Goal: Find specific page/section: Find specific page/section

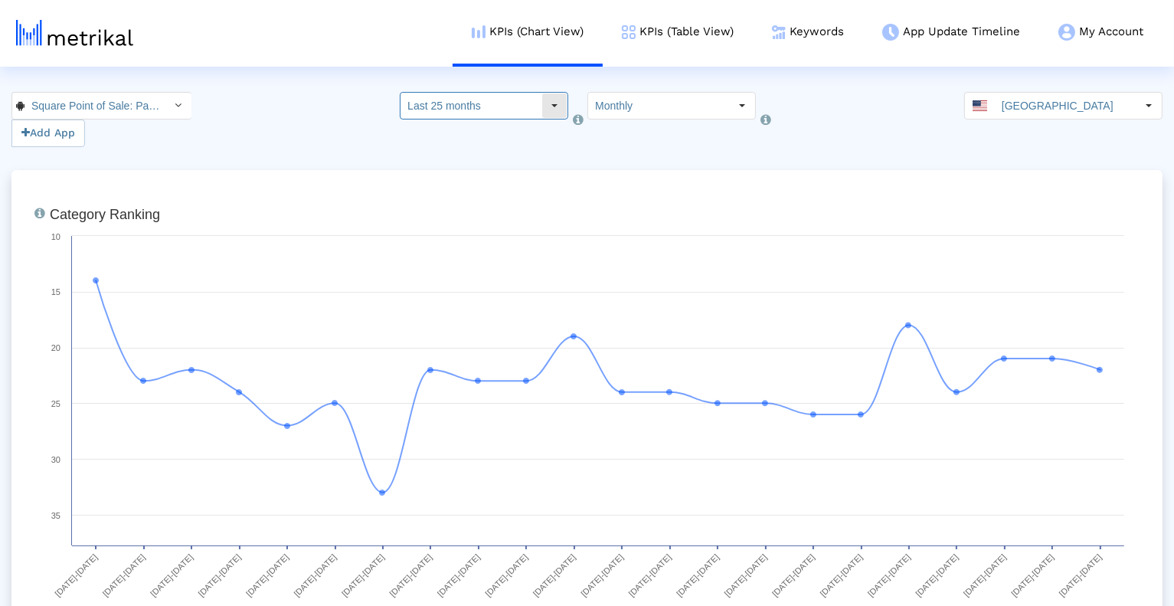
click at [544, 108] on div "Select" at bounding box center [554, 105] width 24 height 24
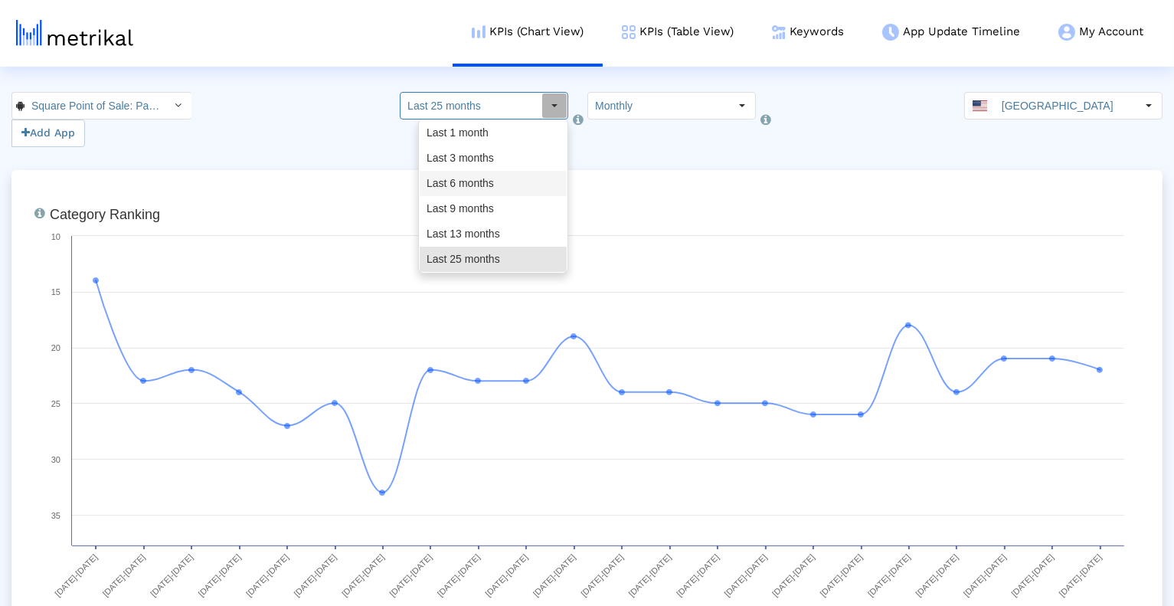
click at [524, 181] on div "Last 6 months" at bounding box center [493, 183] width 147 height 25
type input "Last 6 months"
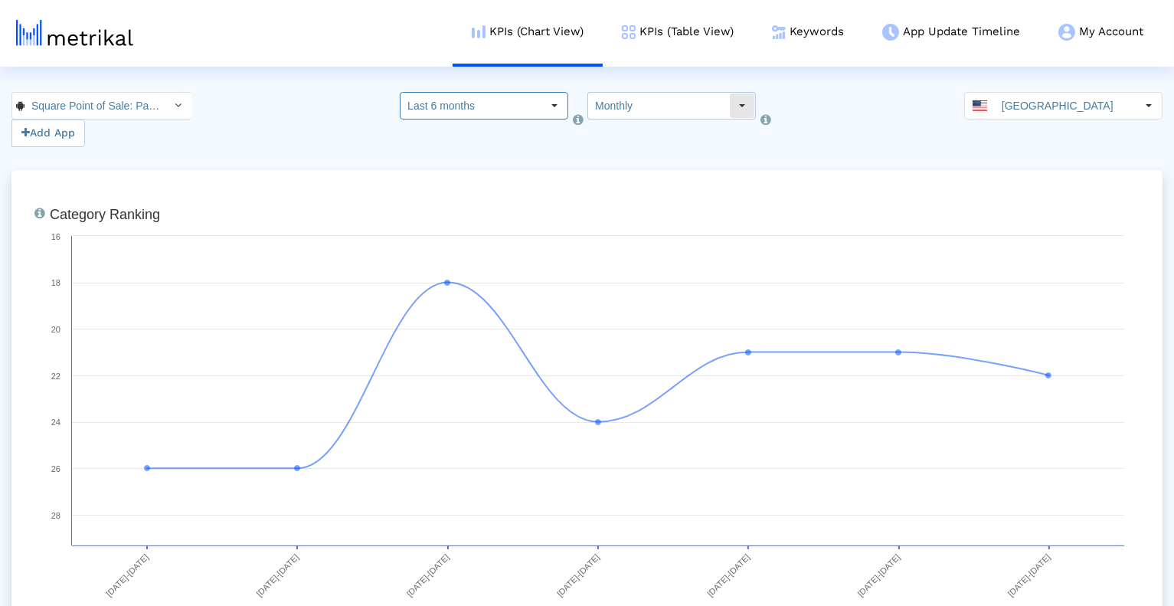
click at [653, 110] on input "Monthly" at bounding box center [658, 106] width 141 height 26
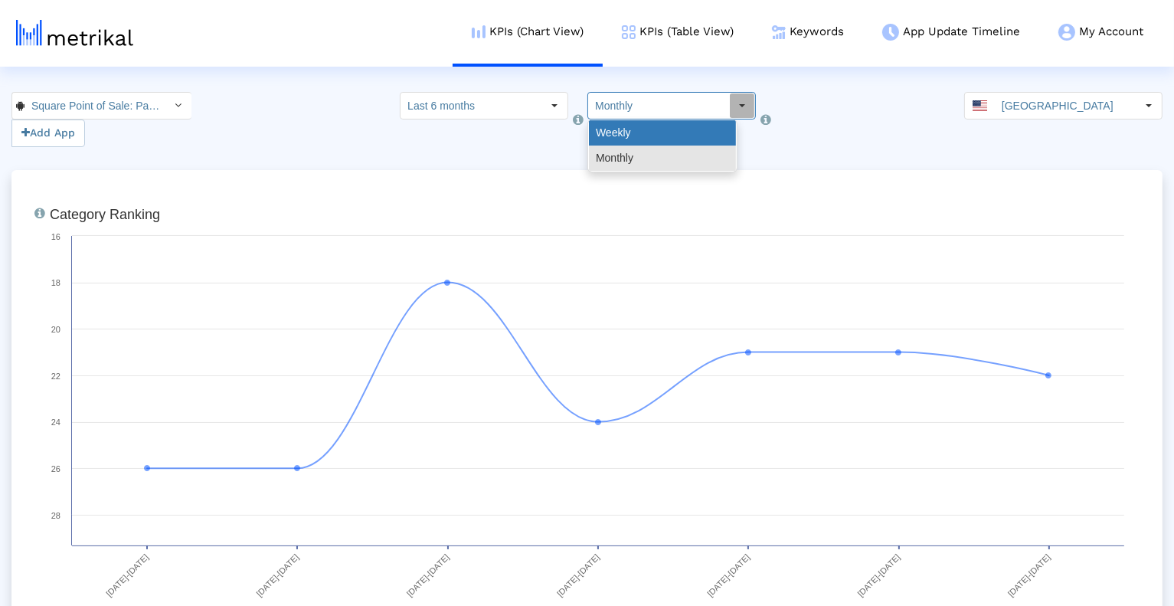
click at [657, 138] on div "Weekly" at bounding box center [662, 132] width 147 height 25
type input "Weekly"
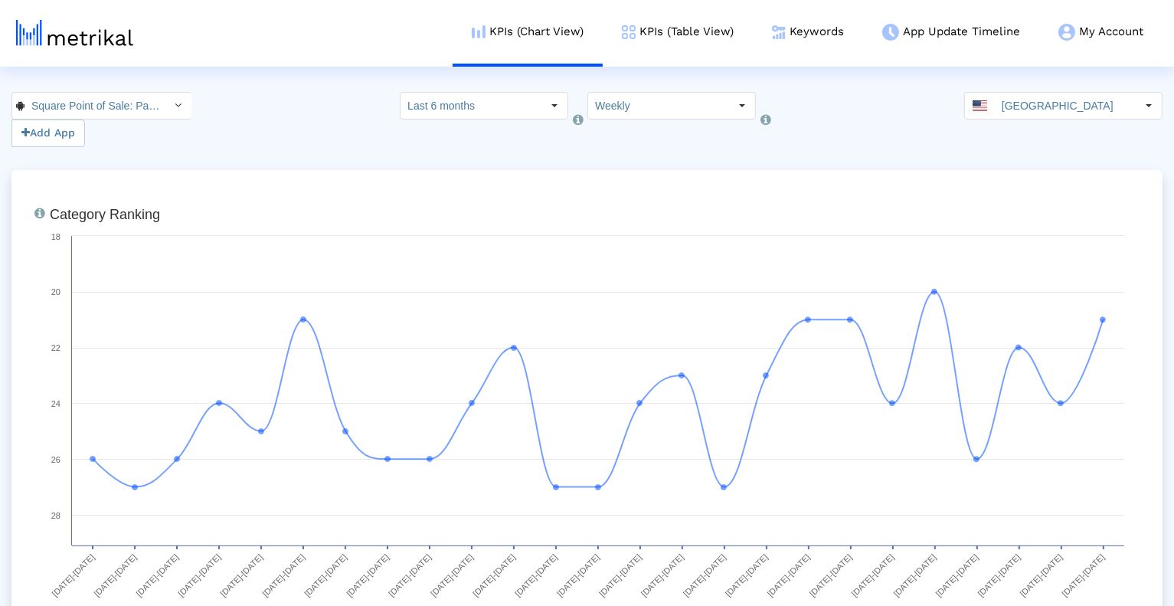
click at [537, 122] on div "Select how far back from [DATE] you would like to view the data below. Last 6 m…" at bounding box center [484, 119] width 168 height 55
click at [531, 105] on input "Last 6 months" at bounding box center [470, 106] width 141 height 26
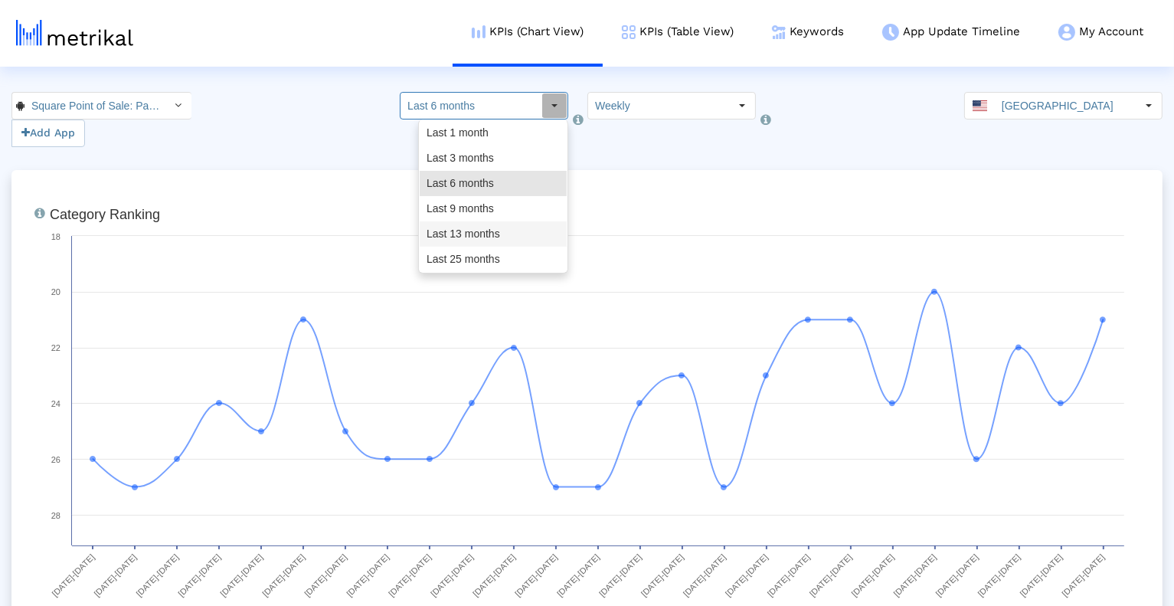
click at [496, 227] on div "Last 13 months" at bounding box center [493, 233] width 147 height 25
type input "Last 13 months"
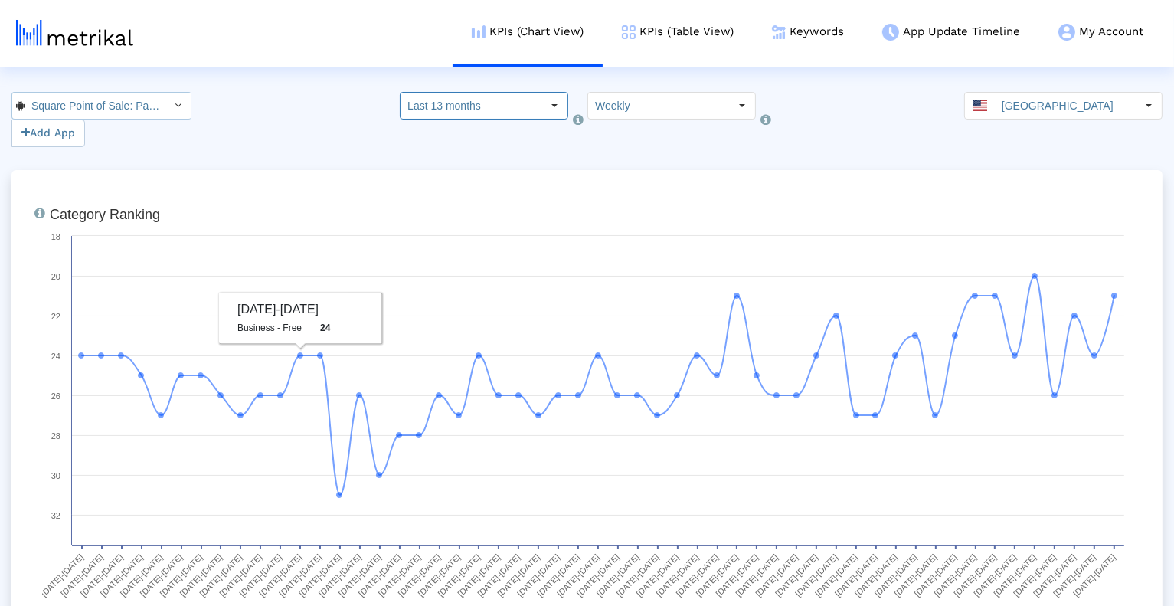
click at [115, 107] on input "Square Point of Sale: Payment < com.squareup >" at bounding box center [93, 106] width 138 height 26
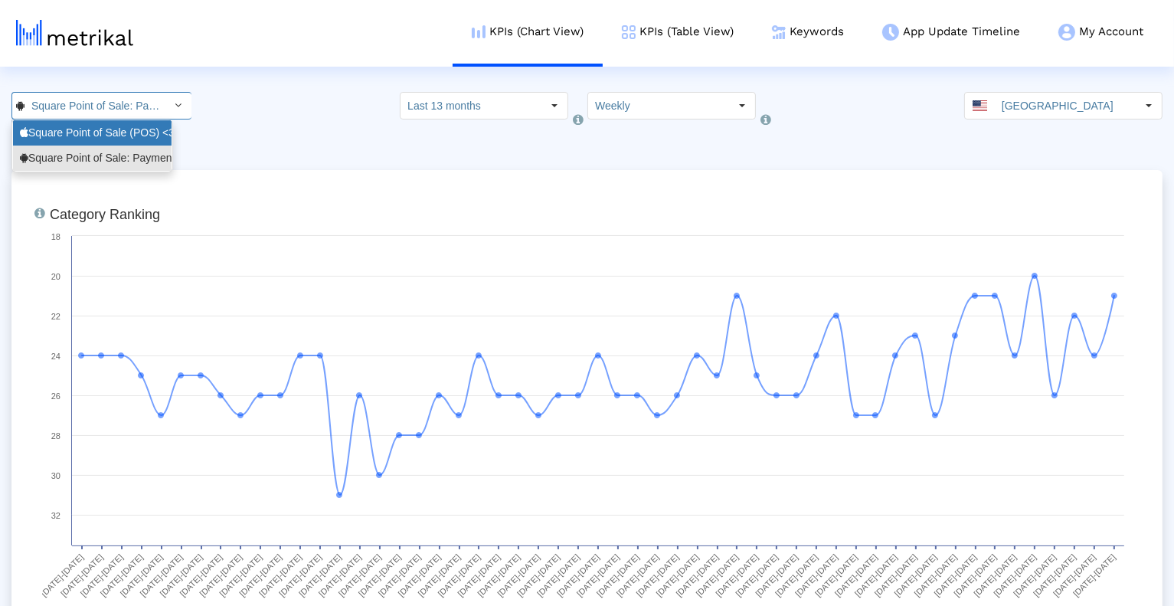
click at [111, 138] on div "Square Point of Sale (POS) <335393788>" at bounding box center [92, 133] width 145 height 15
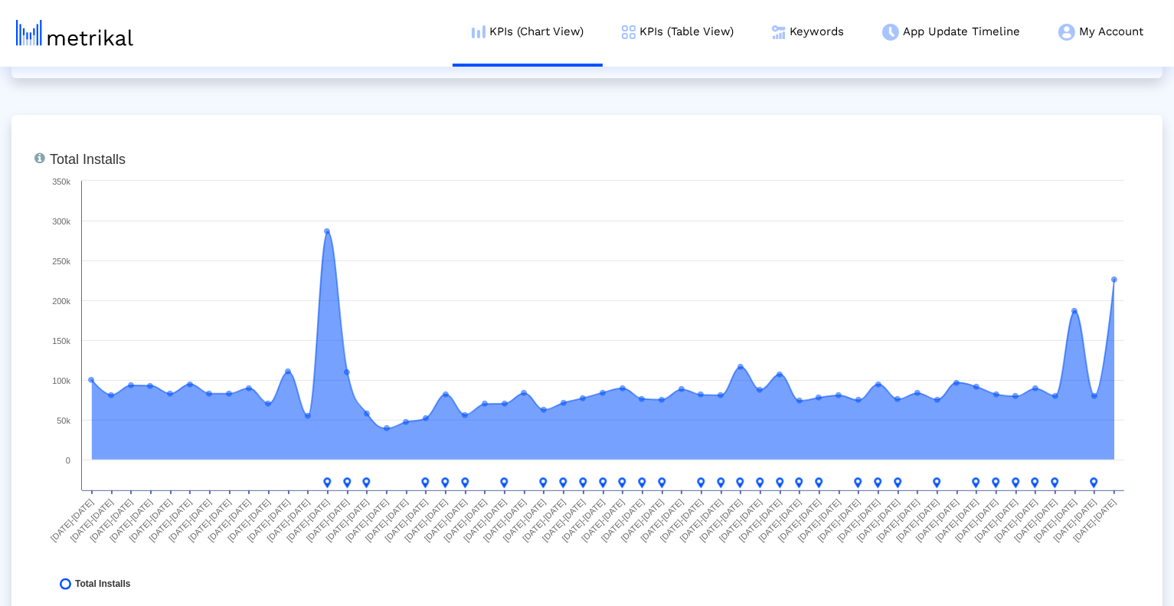
scroll to position [575, 0]
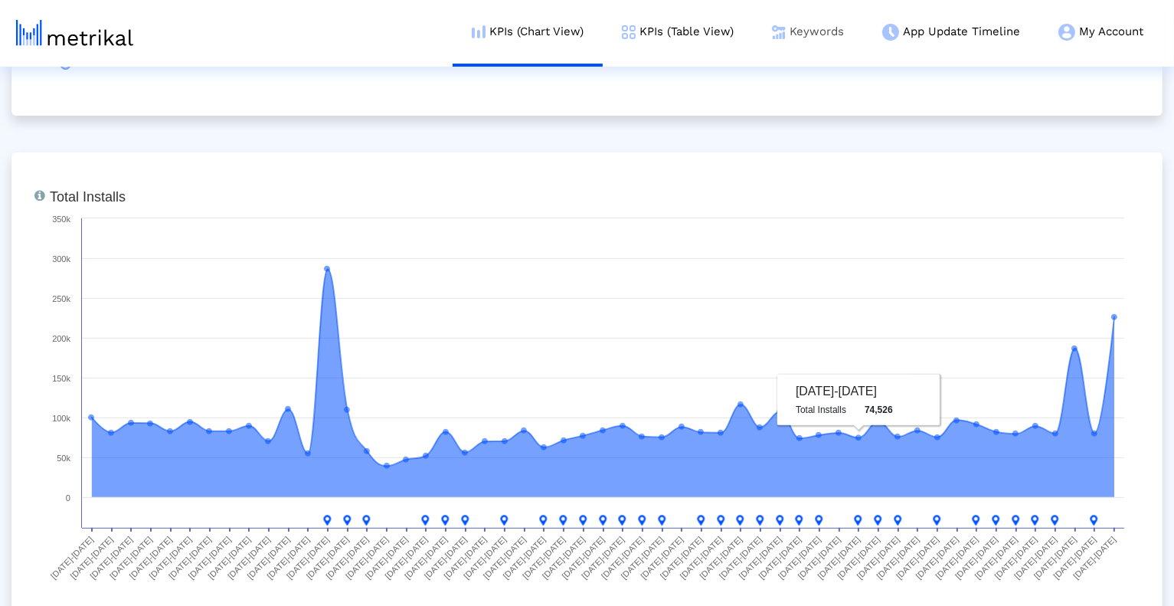
click at [800, 41] on link "Keywords" at bounding box center [808, 32] width 110 height 64
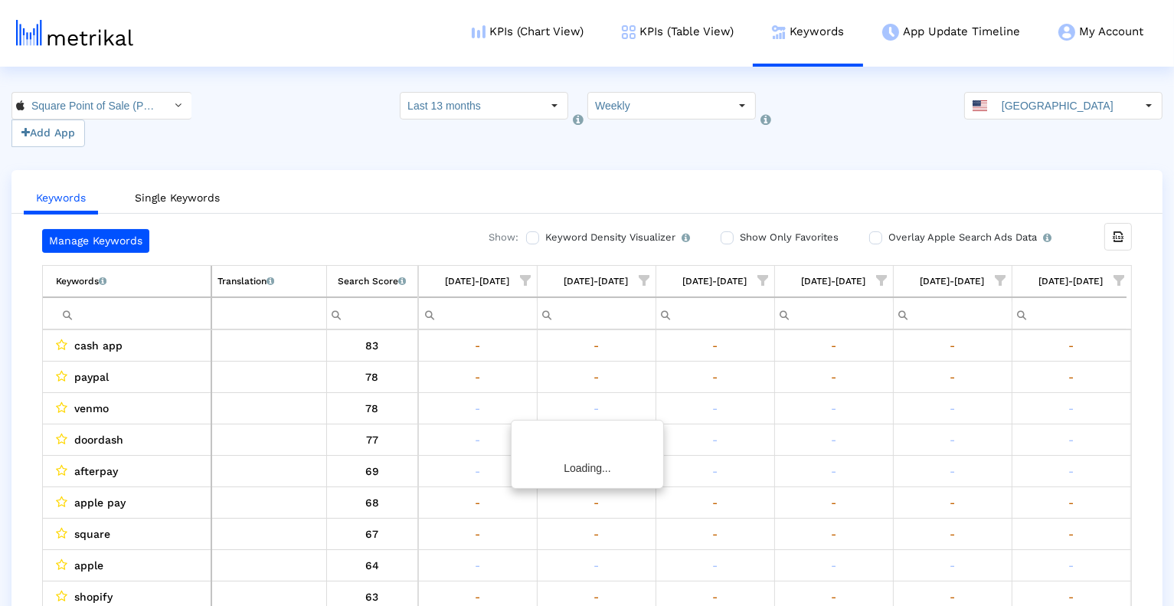
scroll to position [0, 5581]
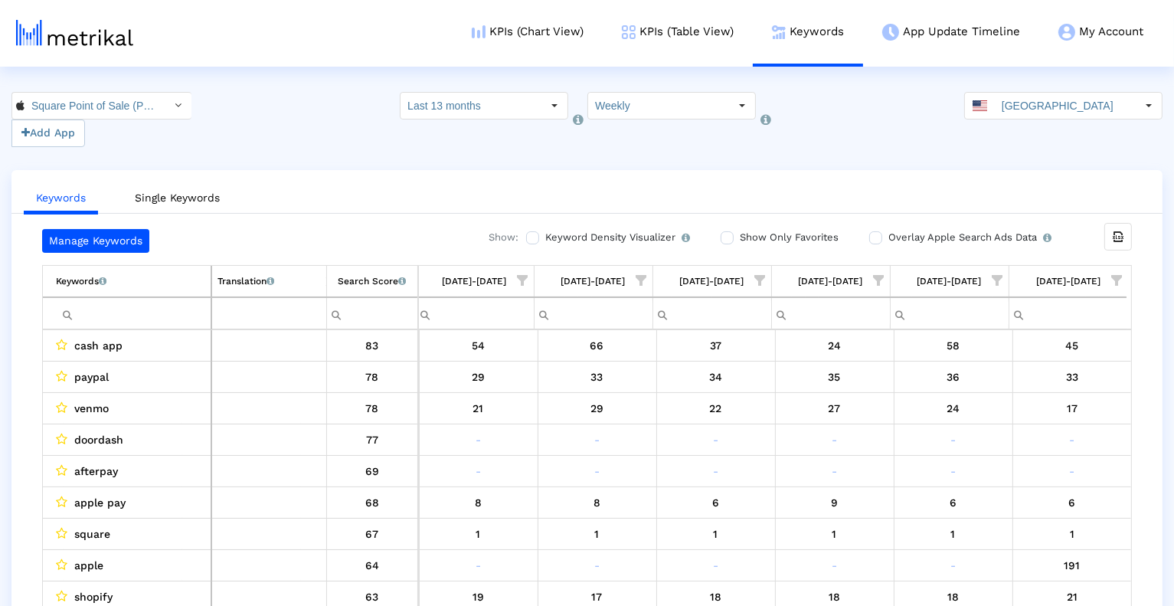
click at [1139, 459] on div "Manage Keywords Show: Keyword Density Visualizer Turn this on to view where and…" at bounding box center [586, 435] width 1151 height 412
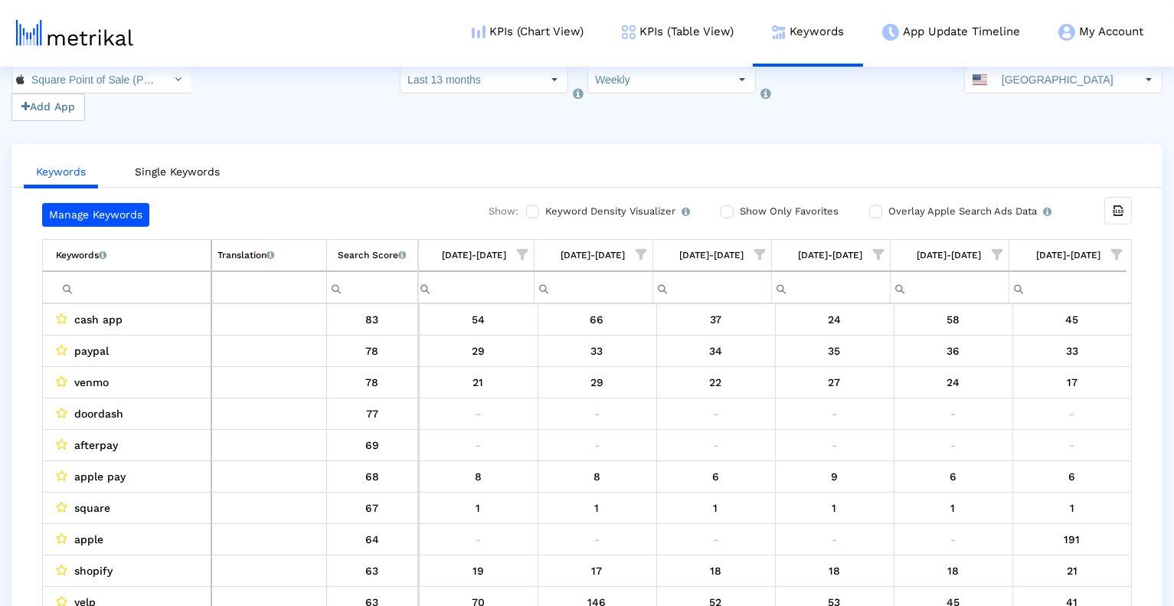
scroll to position [28, 0]
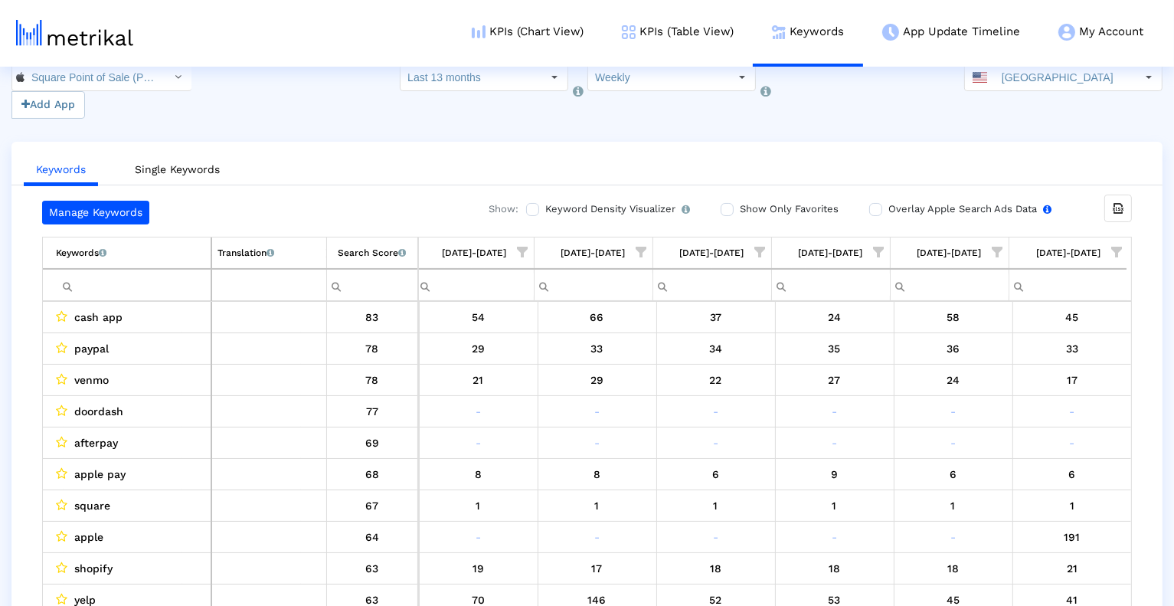
click at [875, 206] on input "Overlay Apple Search Ads Data Turn this on to view Apple Search Ads metrics (in…" at bounding box center [874, 209] width 10 height 10
checkbox input "true"
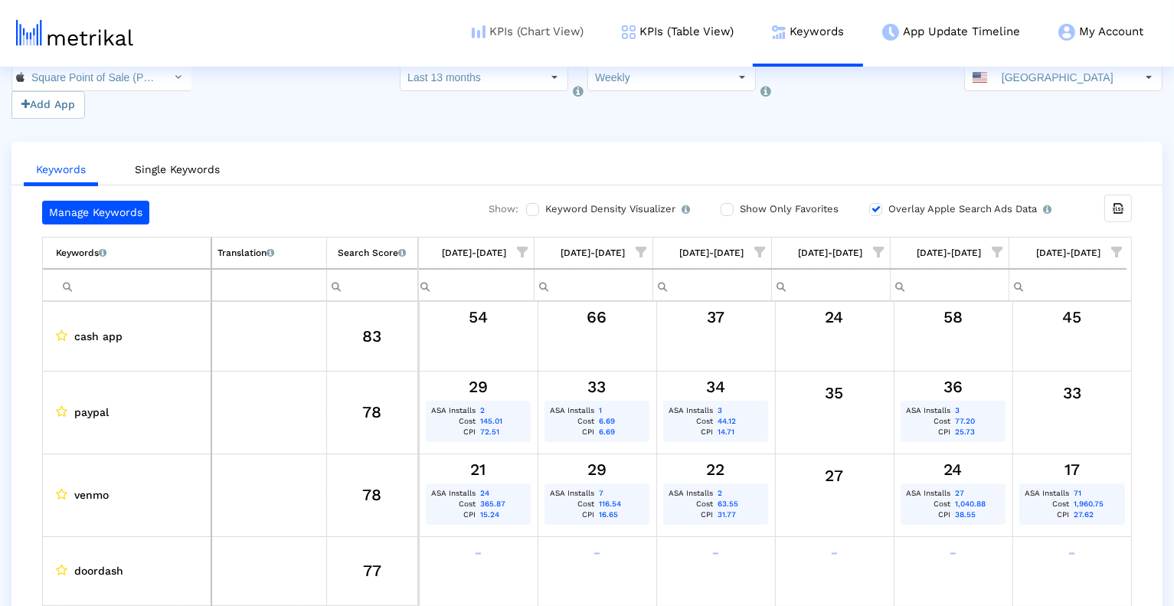
click at [531, 38] on link "KPIs (Chart View)" at bounding box center [527, 32] width 150 height 64
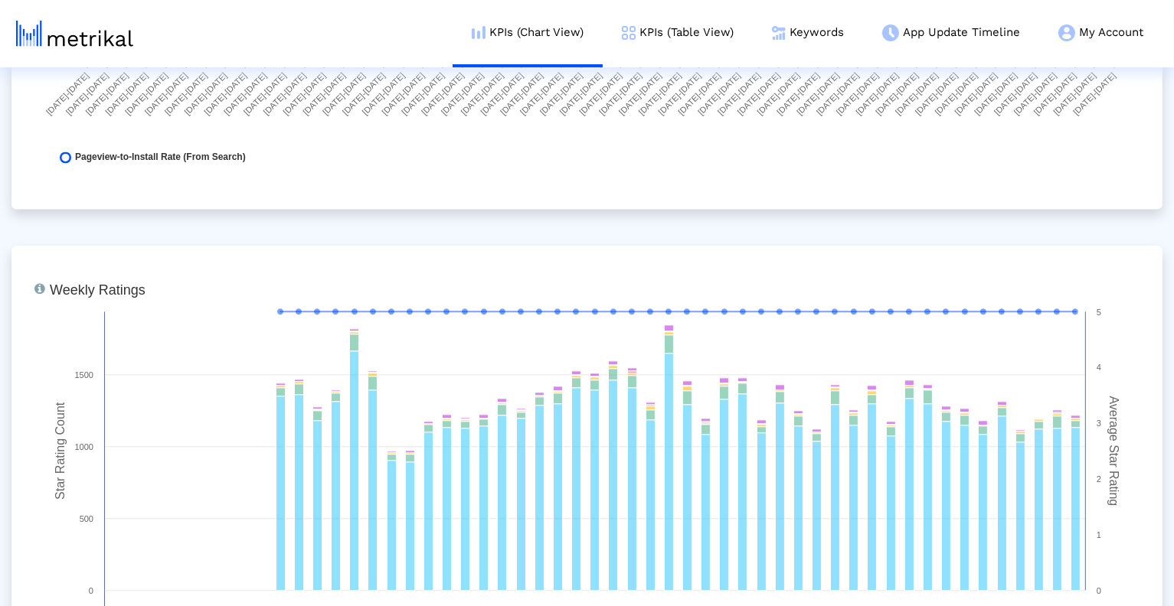
scroll to position [4267, 0]
